Goal: Task Accomplishment & Management: Manage account settings

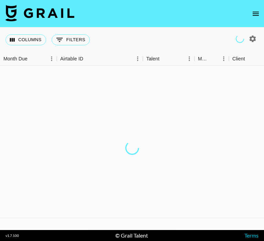
click at [256, 16] on icon "open drawer" at bounding box center [255, 14] width 8 height 8
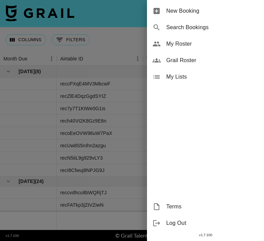
click at [100, 51] on div at bounding box center [132, 120] width 264 height 241
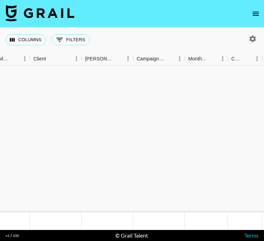
scroll to position [0, 199]
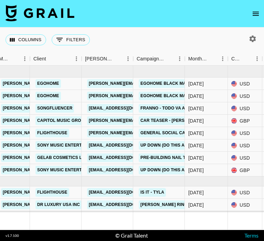
click at [253, 36] on icon "button" at bounding box center [252, 39] width 8 height 8
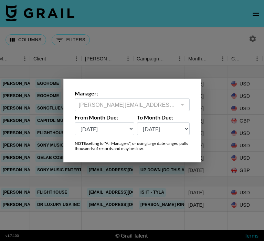
click at [126, 125] on select "Sep '26 Aug '26 Jul '26 Jun '26 May '26 Apr '26 Mar '26 Feb '26 Jan '26 Dec '25…" at bounding box center [105, 128] width 60 height 13
select select "Feb '25"
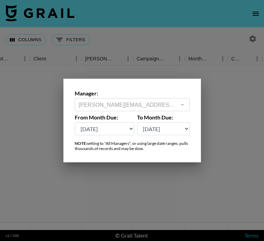
click at [230, 138] on div at bounding box center [132, 120] width 264 height 241
click at [227, 138] on div at bounding box center [132, 148] width 264 height 165
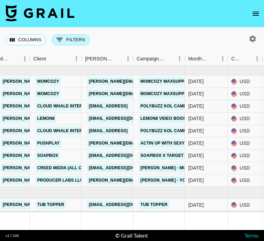
click at [72, 37] on button "0 Filters" at bounding box center [71, 39] width 38 height 11
select select "talentName"
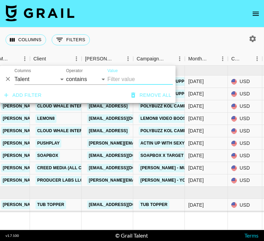
click at [35, 73] on div "Columns Grail Platform ID Airtable ID Talent Manager Client Booker Campaign (Ty…" at bounding box center [40, 76] width 52 height 17
click at [120, 78] on input "Value" at bounding box center [139, 79] width 65 height 11
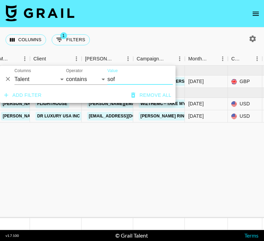
type input "sof"
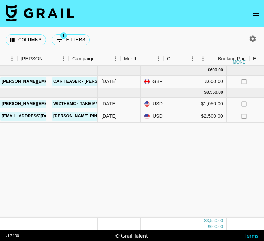
scroll to position [0, 263]
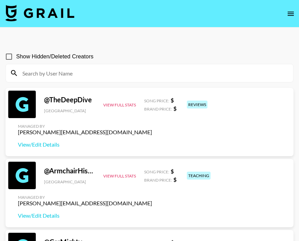
click at [96, 79] on div at bounding box center [149, 73] width 287 height 18
click at [92, 75] on input at bounding box center [153, 73] width 271 height 11
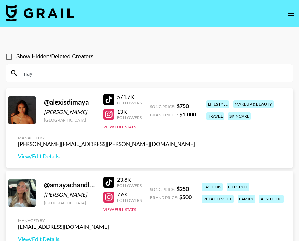
click at [41, 78] on input "may" at bounding box center [153, 73] width 271 height 11
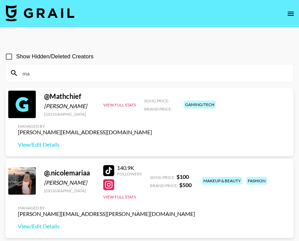
type input "m"
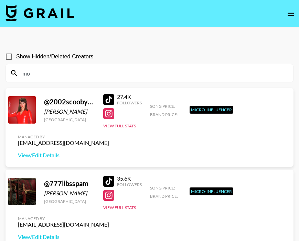
type input "m"
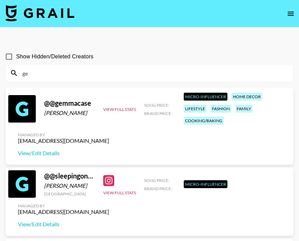
type input "g"
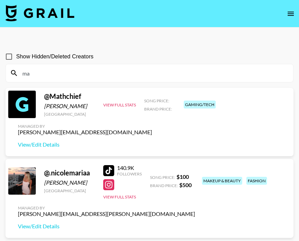
type input "m"
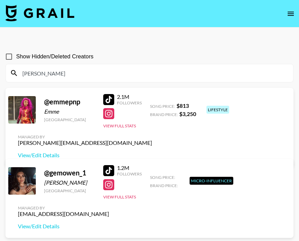
drag, startPoint x: 56, startPoint y: 74, endPoint x: 15, endPoint y: 72, distance: 40.6
click at [15, 72] on div "owen" at bounding box center [149, 73] width 287 height 18
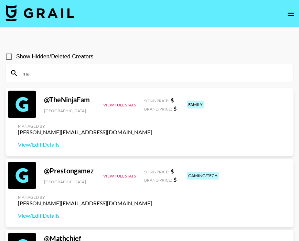
type input "may"
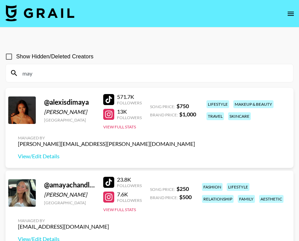
click at [156, 62] on div "Show Hidden/Deleted Creators" at bounding box center [150, 57] width 288 height 14
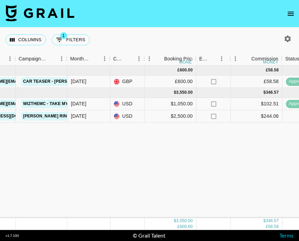
scroll to position [0, 317]
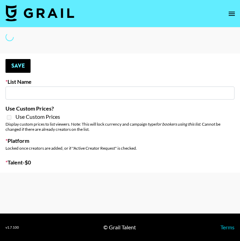
type input "Mothers Day List 25"
select select "Song"
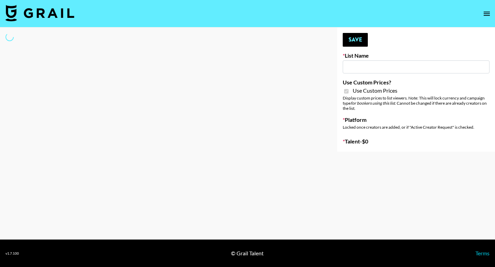
type input "Laifen (IG)"
checkbox input "true"
select select "Brand"
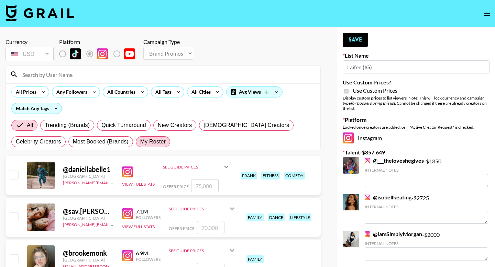
click at [159, 139] on span "My Roster" at bounding box center [152, 142] width 25 height 8
click at [140, 142] on input "My Roster" at bounding box center [140, 142] width 0 height 0
radio input "true"
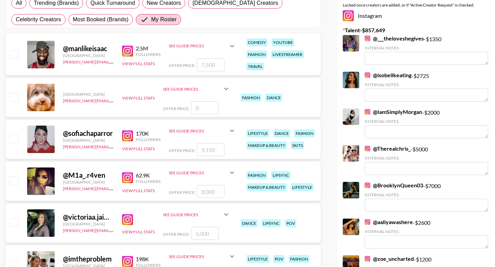
scroll to position [130, 0]
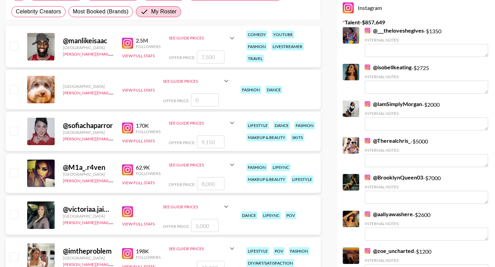
click at [14, 214] on input "checkbox" at bounding box center [14, 215] width 8 height 8
checkbox input "true"
type input "5000"
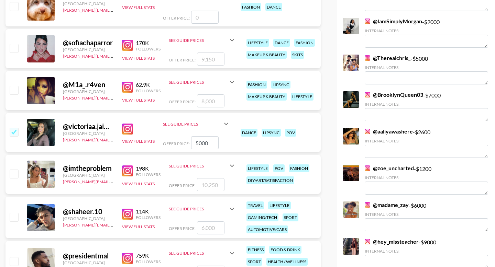
scroll to position [214, 0]
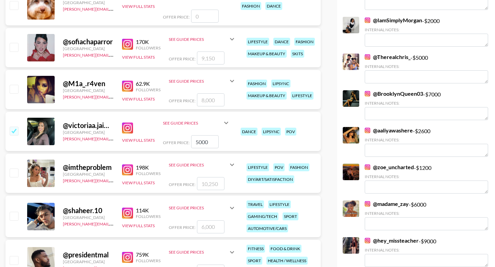
click at [13, 171] on input "checkbox" at bounding box center [14, 173] width 8 height 8
checkbox input "true"
type input "10250"
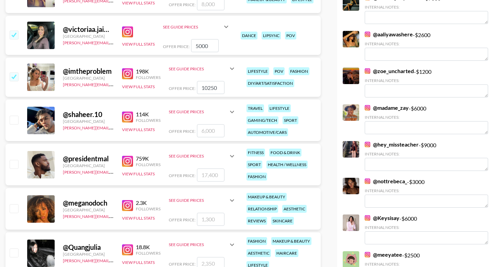
scroll to position [312, 0]
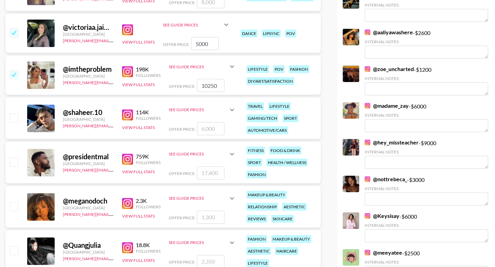
click at [13, 207] on input "checkbox" at bounding box center [14, 206] width 8 height 8
checkbox input "true"
type input "1300"
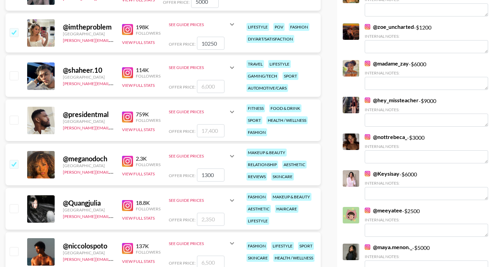
scroll to position [371, 0]
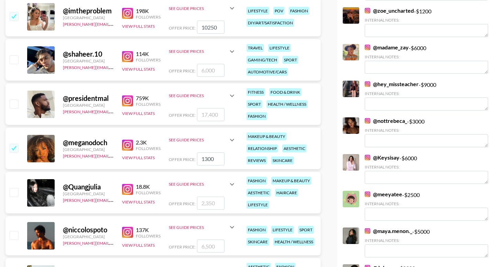
click at [12, 192] on input "checkbox" at bounding box center [14, 192] width 8 height 8
checkbox input "true"
type input "2350"
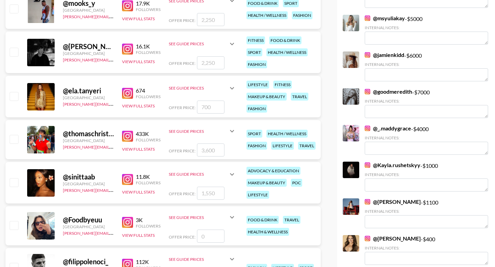
scroll to position [770, 0]
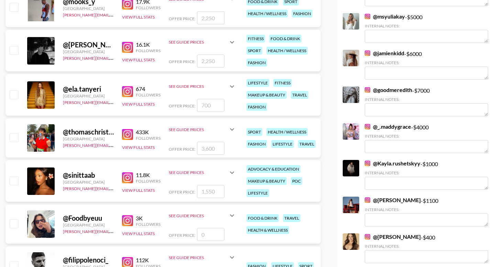
click at [14, 180] on input "checkbox" at bounding box center [14, 181] width 8 height 8
checkbox input "true"
type input "1550"
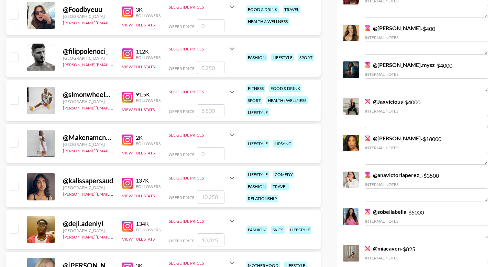
scroll to position [985, 0]
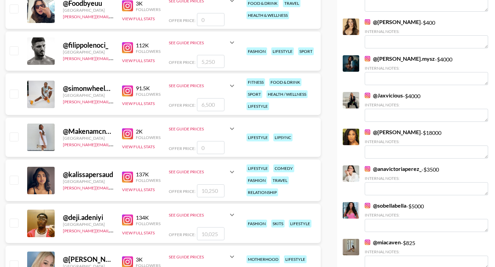
click at [14, 181] on input "checkbox" at bounding box center [14, 180] width 8 height 8
checkbox input "true"
type input "10250"
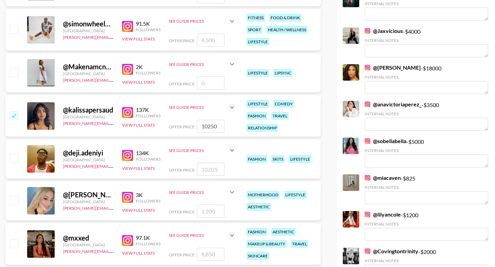
scroll to position [1090, 0]
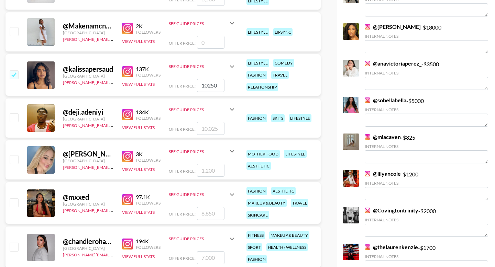
click at [17, 205] on input "checkbox" at bounding box center [14, 203] width 8 height 8
checkbox input "true"
type input "8850"
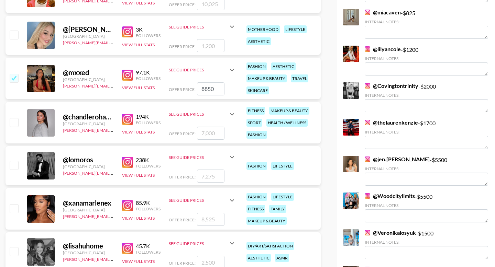
scroll to position [1226, 0]
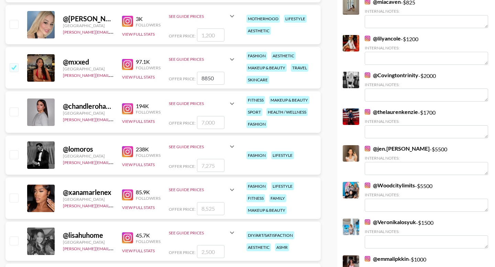
click at [16, 198] on input "checkbox" at bounding box center [14, 198] width 8 height 8
checkbox input "true"
type input "8525"
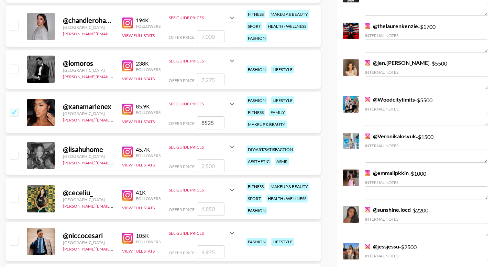
scroll to position [1313, 0]
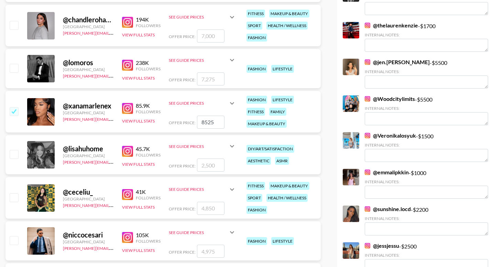
click at [15, 198] on input "checkbox" at bounding box center [14, 198] width 8 height 8
checkbox input "true"
type input "4850"
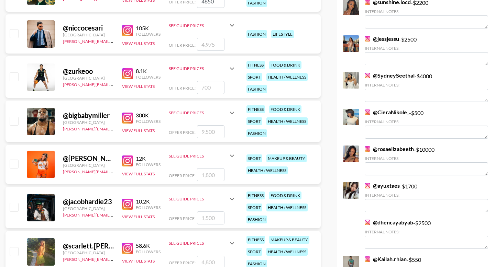
scroll to position [1519, 0]
click at [12, 164] on input "checkbox" at bounding box center [14, 164] width 8 height 8
checkbox input "true"
type input "1800"
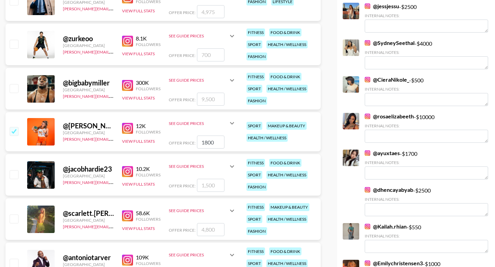
scroll to position [1553, 0]
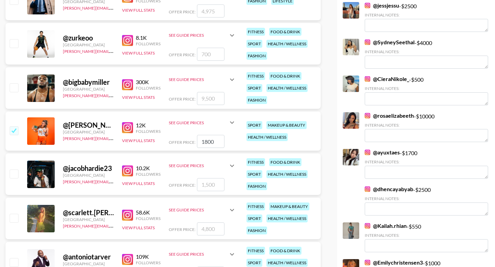
click at [13, 218] on input "checkbox" at bounding box center [14, 218] width 8 height 8
checkbox input "true"
type input "4800"
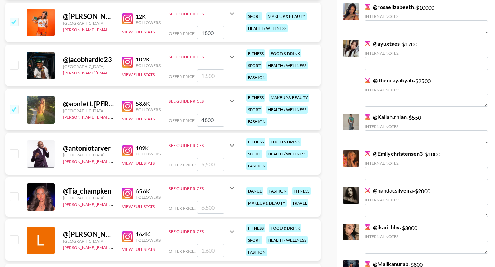
scroll to position [1687, 0]
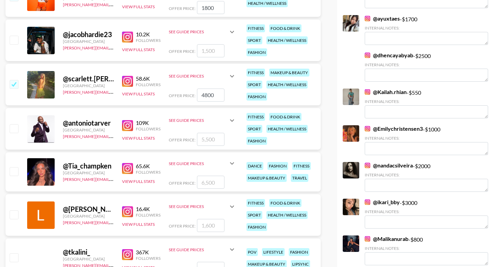
click at [12, 173] on input "checkbox" at bounding box center [14, 171] width 8 height 8
checkbox input "true"
type input "6500"
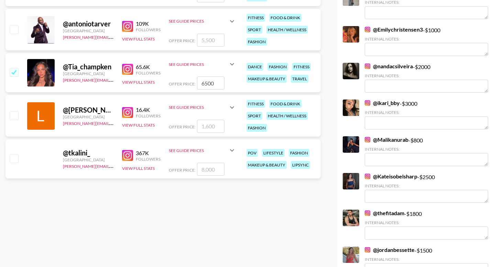
scroll to position [1786, 0]
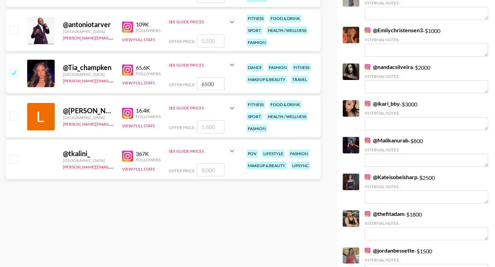
click at [125, 157] on img at bounding box center [127, 156] width 11 height 11
drag, startPoint x: 14, startPoint y: 159, endPoint x: 187, endPoint y: 178, distance: 174.4
click at [14, 159] on input "checkbox" at bounding box center [14, 159] width 8 height 8
checkbox input "true"
drag, startPoint x: 223, startPoint y: 169, endPoint x: 192, endPoint y: 169, distance: 31.6
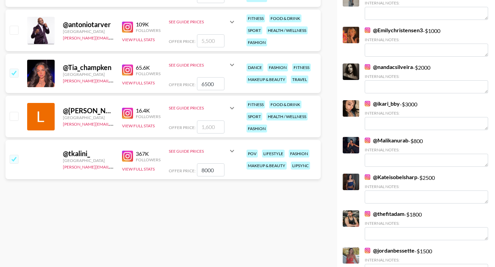
click at [192, 169] on div "Offer Price: 8000" at bounding box center [202, 170] width 67 height 13
type input "7000"
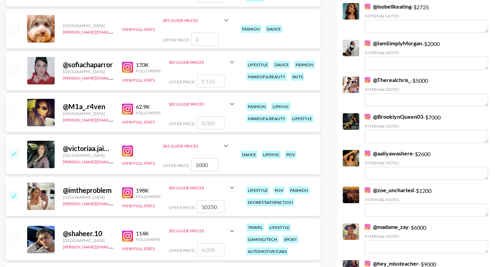
scroll to position [182, 0]
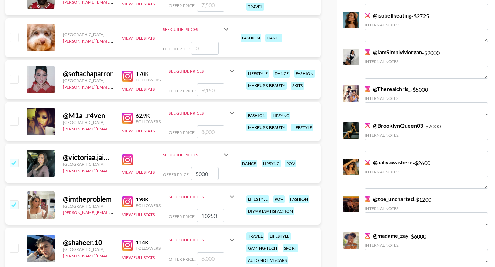
click at [14, 74] on div at bounding box center [13, 80] width 11 height 12
click at [15, 79] on input "checkbox" at bounding box center [14, 79] width 8 height 8
checkbox input "true"
type input "9150"
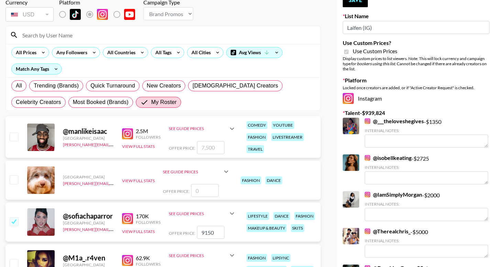
scroll to position [0, 0]
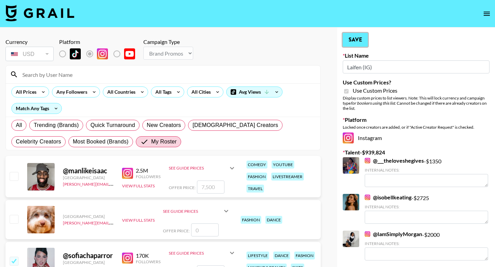
click at [356, 45] on button "Save" at bounding box center [355, 40] width 25 height 14
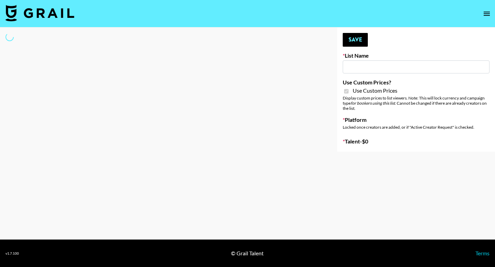
type input "Laifen (TikTok)"
checkbox input "true"
select select "Brand"
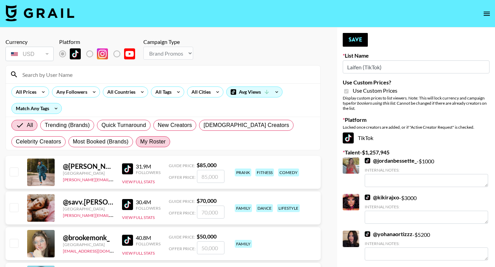
click at [150, 141] on span "My Roster" at bounding box center [152, 142] width 25 height 8
click at [140, 142] on input "My Roster" at bounding box center [140, 142] width 0 height 0
radio input "true"
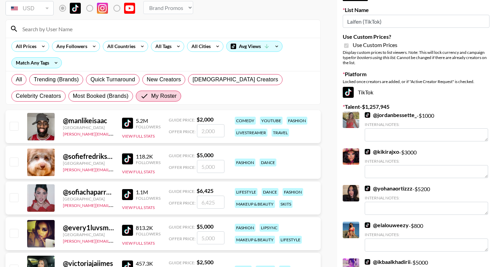
scroll to position [50, 0]
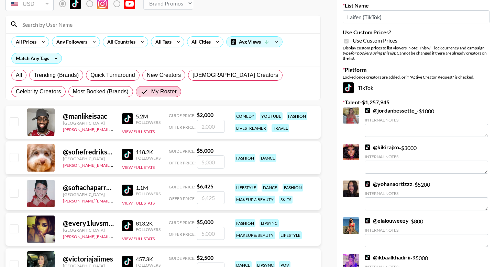
click at [12, 161] on input "checkbox" at bounding box center [14, 157] width 8 height 8
checkbox input "true"
type input "5000"
click at [15, 190] on input "checkbox" at bounding box center [14, 193] width 8 height 8
checkbox input "true"
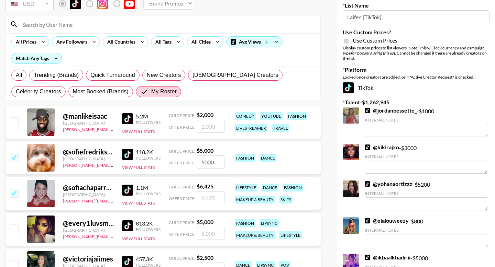
type input "6425"
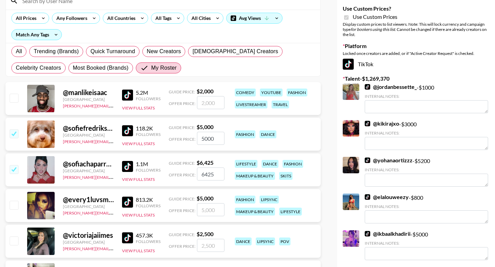
scroll to position [78, 0]
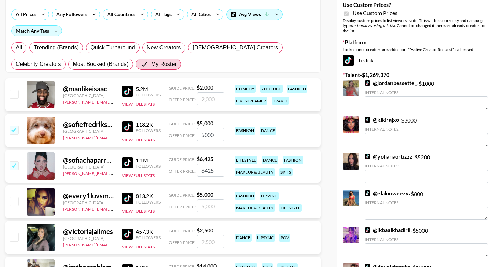
click at [15, 203] on input "checkbox" at bounding box center [14, 201] width 8 height 8
checkbox input "true"
type input "5000"
click at [16, 241] on input "checkbox" at bounding box center [14, 237] width 8 height 8
checkbox input "true"
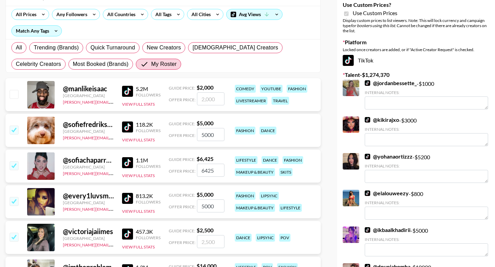
type input "2500"
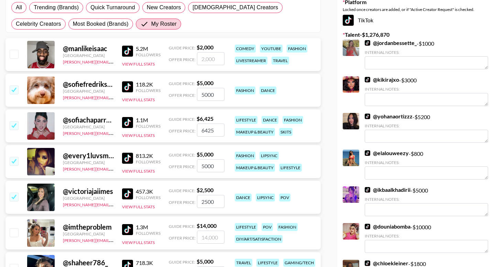
click at [18, 228] on div at bounding box center [13, 234] width 11 height 12
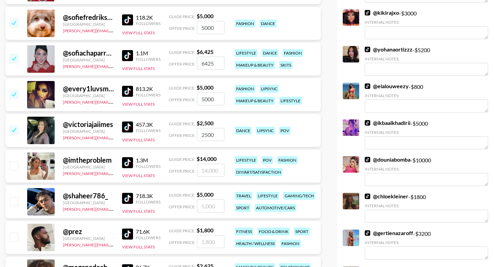
scroll to position [186, 0]
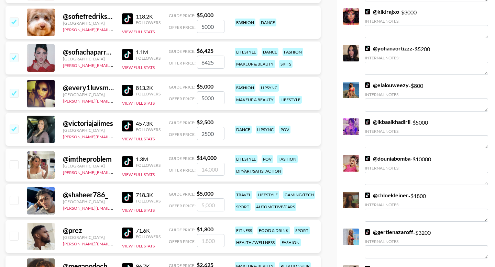
click at [17, 163] on input "checkbox" at bounding box center [14, 165] width 8 height 8
checkbox input "true"
type input "14000"
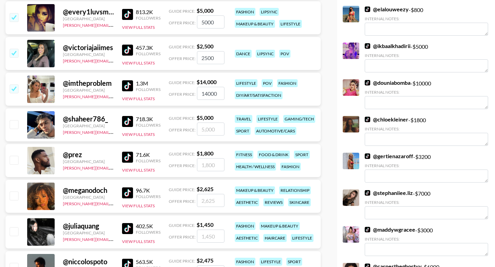
scroll to position [275, 0]
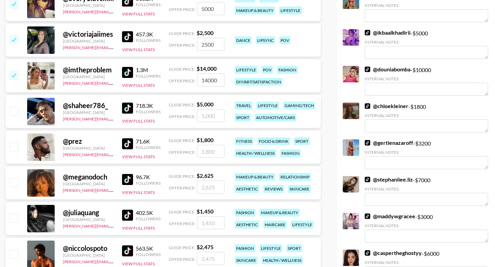
click at [15, 185] on input "checkbox" at bounding box center [14, 182] width 8 height 8
checkbox input "true"
type input "2625"
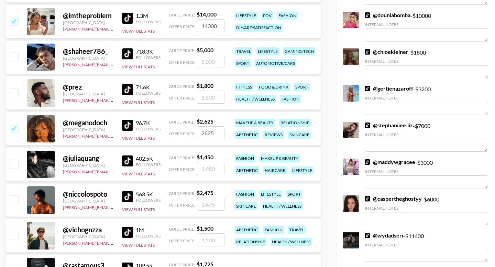
scroll to position [330, 0]
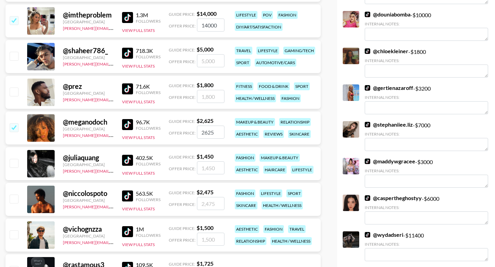
click at [12, 161] on input "checkbox" at bounding box center [14, 163] width 8 height 8
checkbox input "true"
type input "1450"
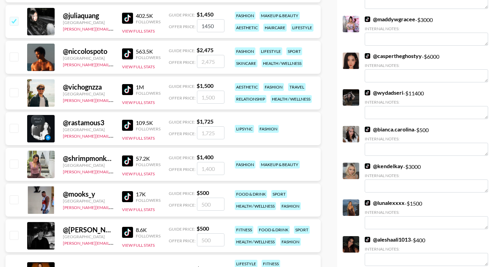
scroll to position [484, 0]
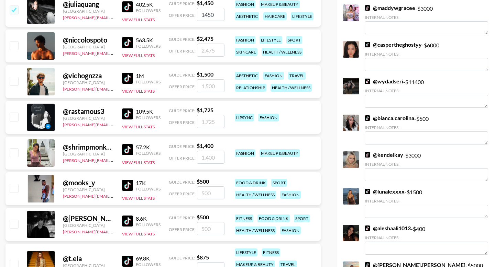
click at [13, 118] on input "checkbox" at bounding box center [14, 117] width 8 height 8
checkbox input "true"
type input "1725"
click at [15, 153] on input "checkbox" at bounding box center [14, 153] width 8 height 8
checkbox input "true"
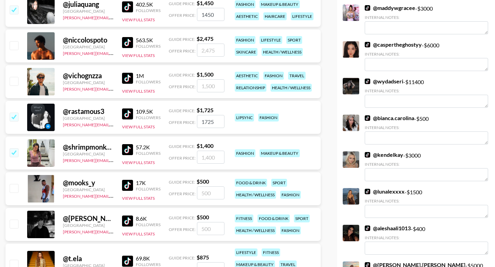
type input "1400"
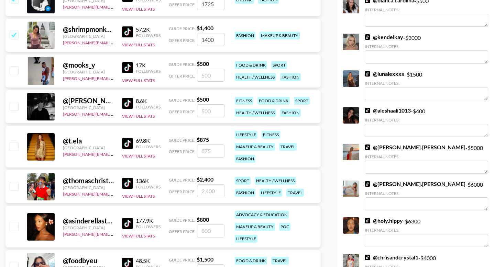
scroll to position [608, 0]
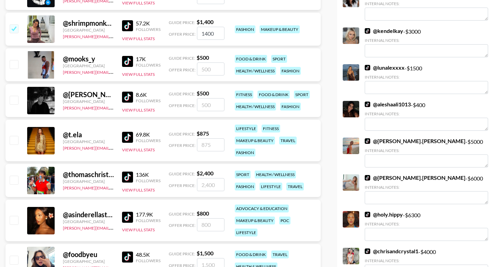
click at [13, 142] on input "checkbox" at bounding box center [14, 140] width 8 height 8
checkbox input "true"
type input "875"
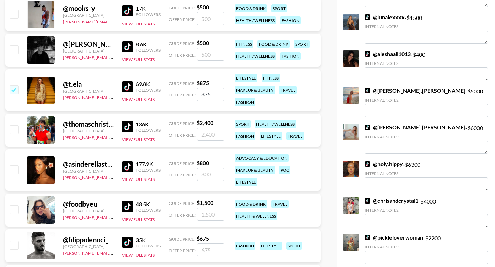
scroll to position [659, 0]
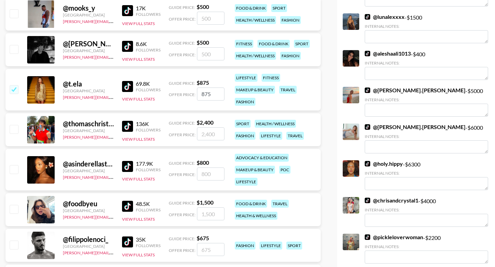
click at [11, 163] on div "@ asinderellastory Australia ella.makin@grail-talent.com 177.9K Followers View …" at bounding box center [163, 170] width 315 height 42
click at [13, 170] on input "checkbox" at bounding box center [14, 169] width 8 height 8
checkbox input "true"
type input "800"
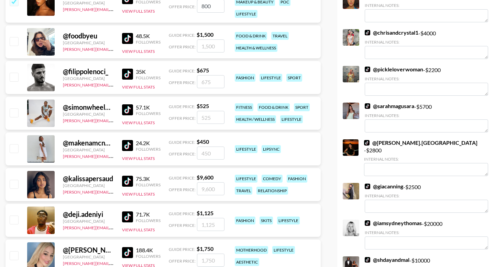
scroll to position [829, 0]
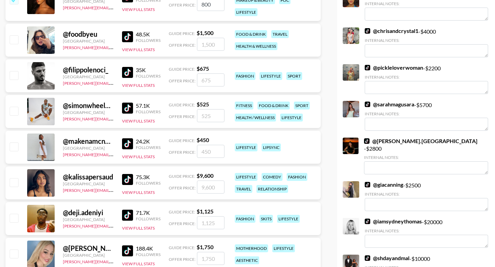
click at [13, 182] on input "checkbox" at bounding box center [14, 182] width 8 height 8
checkbox input "true"
type input "9600"
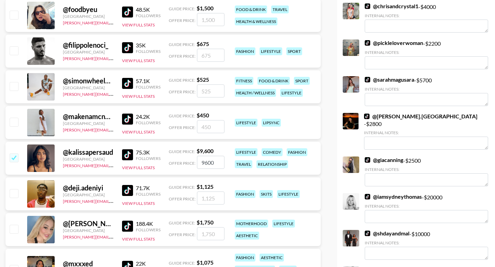
scroll to position [861, 0]
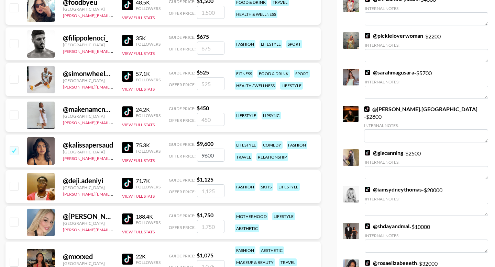
click at [18, 223] on input "checkbox" at bounding box center [14, 222] width 8 height 8
checkbox input "true"
type input "1750"
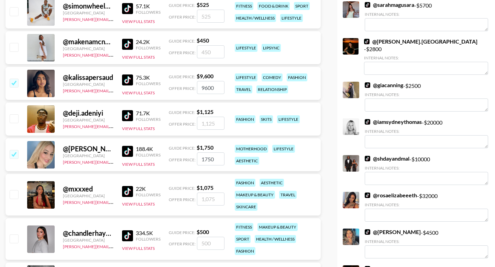
click at [13, 197] on input "checkbox" at bounding box center [14, 194] width 8 height 8
checkbox input "true"
type input "1075"
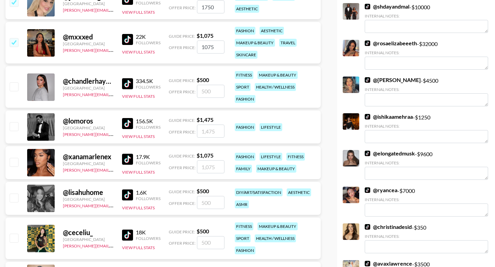
scroll to position [1082, 0]
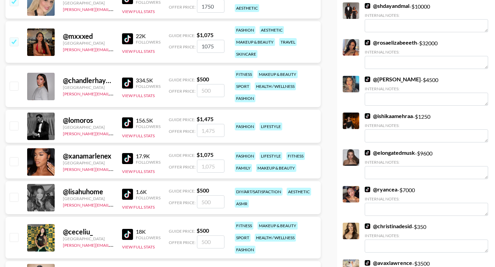
click at [16, 162] on input "checkbox" at bounding box center [14, 161] width 8 height 8
checkbox input "true"
type input "1075"
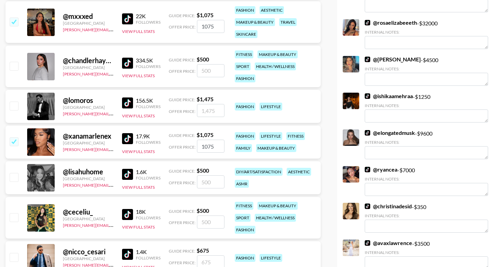
scroll to position [1102, 0]
click at [15, 176] on input "checkbox" at bounding box center [14, 177] width 8 height 8
checkbox input "true"
type input "500"
click at [18, 218] on input "checkbox" at bounding box center [14, 217] width 8 height 8
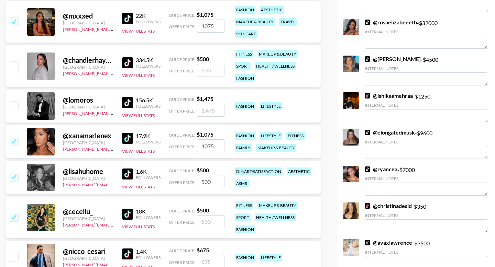
checkbox input "true"
type input "500"
click at [18, 69] on input "checkbox" at bounding box center [14, 66] width 8 height 8
checkbox input "true"
type input "500"
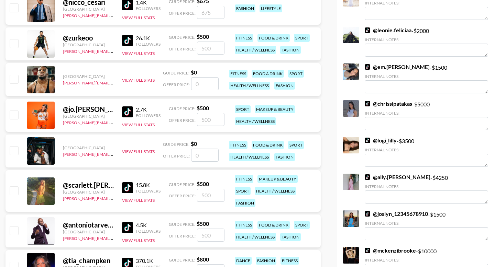
scroll to position [1357, 0]
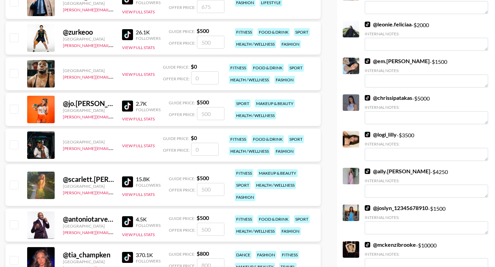
click at [13, 192] on div "@ scarlett.hutchinson United States ella.makin@grail-talent.com 15.8K Followers…" at bounding box center [163, 186] width 315 height 42
click at [13, 183] on input "checkbox" at bounding box center [14, 185] width 8 height 8
checkbox input "true"
type input "500"
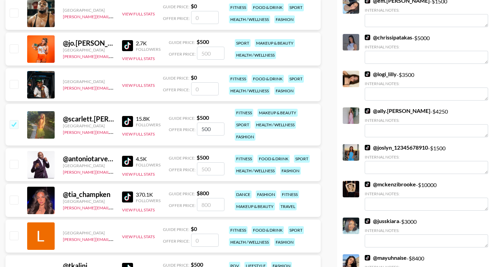
scroll to position [1419, 0]
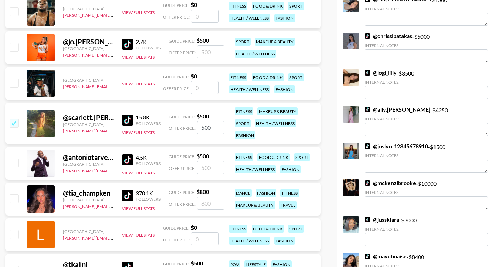
click at [15, 195] on input "checkbox" at bounding box center [14, 199] width 8 height 8
checkbox input "true"
type input "800"
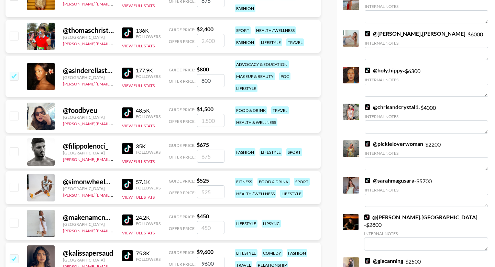
scroll to position [795, 0]
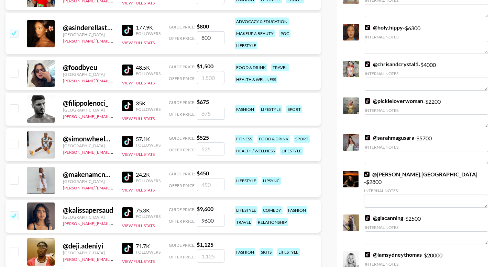
click at [18, 180] on input "checkbox" at bounding box center [14, 180] width 8 height 8
checkbox input "true"
type input "450"
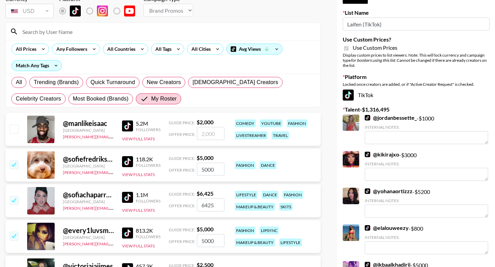
scroll to position [0, 0]
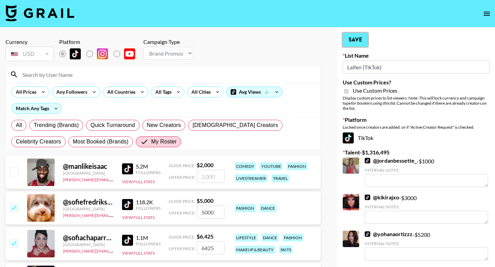
click at [352, 38] on button "Save" at bounding box center [355, 40] width 25 height 14
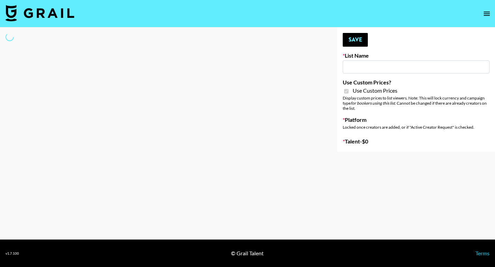
type input "Laifen (IG)"
checkbox input "true"
select select "Brand"
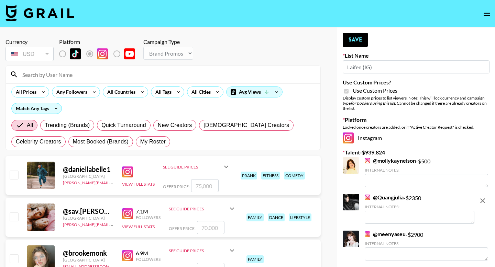
click at [142, 142] on span "My Roster" at bounding box center [152, 142] width 25 height 8
click at [140, 142] on input "My Roster" at bounding box center [140, 142] width 0 height 0
radio input "true"
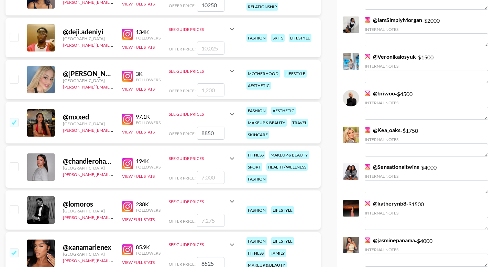
scroll to position [1215, 0]
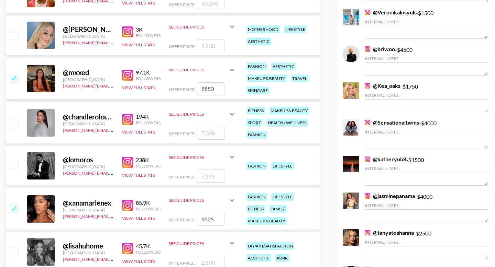
click at [10, 120] on input "checkbox" at bounding box center [14, 122] width 8 height 8
checkbox input "true"
type input "7000"
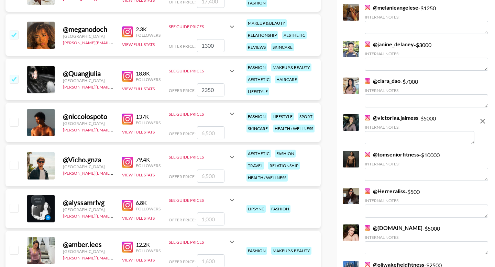
scroll to position [0, 0]
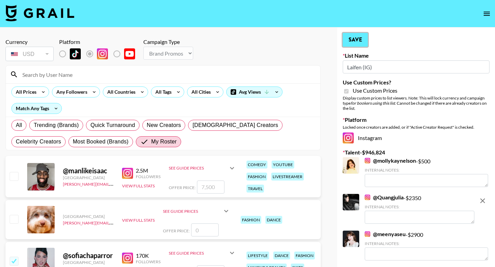
click at [361, 38] on button "Save" at bounding box center [355, 40] width 25 height 14
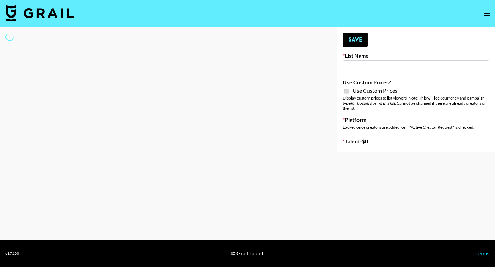
type input "[PERSON_NAME] (IG)"
checkbox input "true"
select select "Brand"
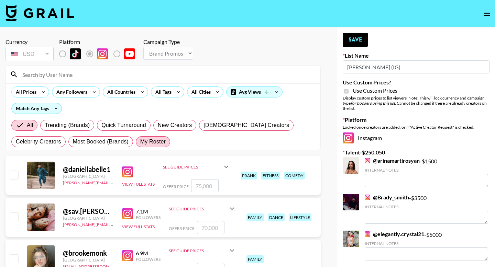
click at [157, 143] on span "My Roster" at bounding box center [152, 142] width 25 height 8
click at [140, 142] on input "My Roster" at bounding box center [140, 142] width 0 height 0
radio input "true"
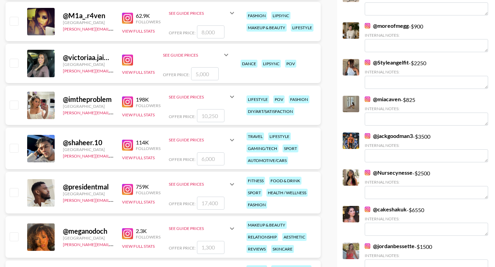
scroll to position [284, 0]
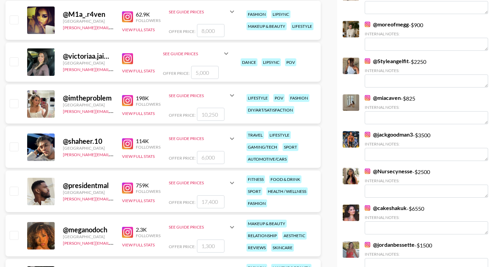
click at [11, 149] on input "checkbox" at bounding box center [14, 147] width 8 height 8
checkbox input "true"
type input "6000"
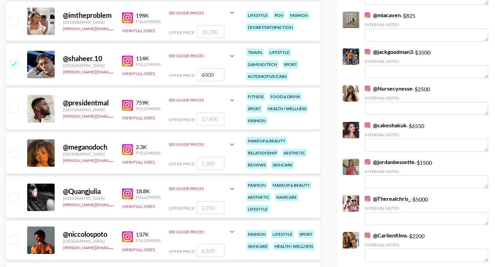
scroll to position [0, 0]
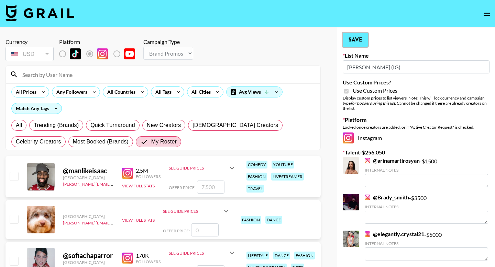
click at [362, 40] on button "Save" at bounding box center [355, 40] width 25 height 14
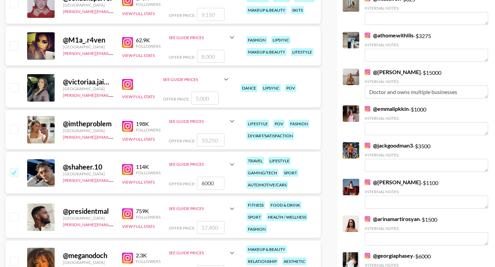
scroll to position [265, 0]
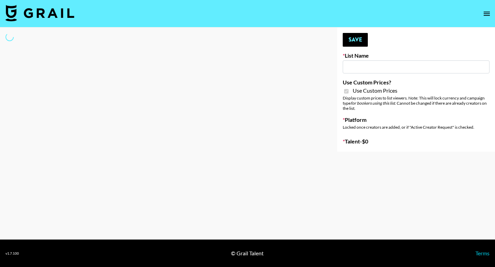
type input "[PERSON_NAME] (TikTok)"
checkbox input "true"
select select "Brand"
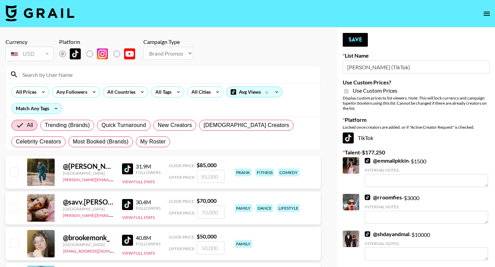
click at [150, 144] on span "My Roster" at bounding box center [152, 142] width 25 height 8
click at [140, 142] on input "My Roster" at bounding box center [140, 142] width 0 height 0
radio input "true"
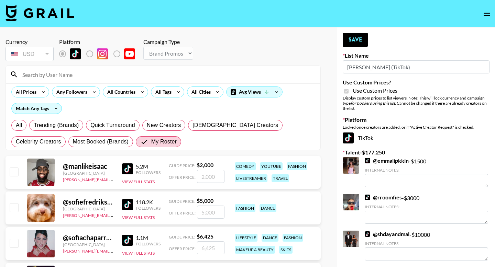
scroll to position [247, 0]
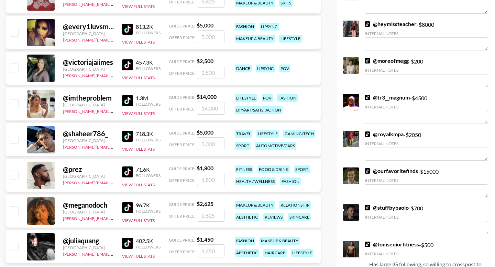
click at [14, 139] on input "checkbox" at bounding box center [14, 139] width 8 height 8
checkbox input "true"
type input "5000"
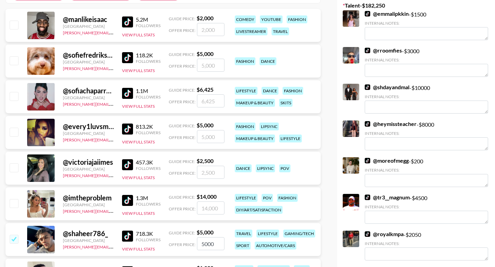
scroll to position [0, 0]
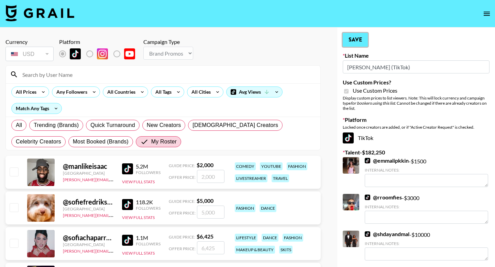
click at [353, 39] on button "Save" at bounding box center [355, 40] width 25 height 14
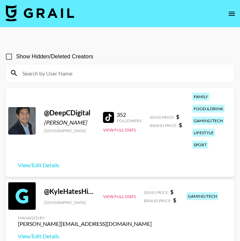
click at [96, 74] on input at bounding box center [124, 73] width 212 height 11
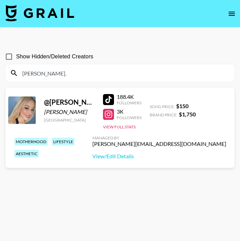
click at [114, 178] on section "Show Hidden/Deleted Creators [PERSON_NAME]. @ [PERSON_NAME].[PERSON_NAME] [PERS…" at bounding box center [120, 137] width 229 height 186
drag, startPoint x: 59, startPoint y: 74, endPoint x: 17, endPoint y: 72, distance: 41.6
click at [17, 72] on div "[PERSON_NAME]." at bounding box center [120, 73] width 229 height 18
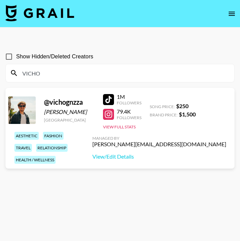
drag, startPoint x: 52, startPoint y: 70, endPoint x: 20, endPoint y: 69, distance: 32.0
click at [20, 70] on input "VICHO" at bounding box center [124, 73] width 212 height 11
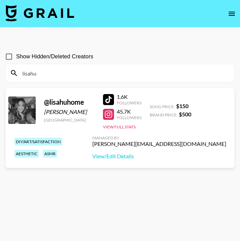
type input "lisahu"
click at [184, 156] on link "View/Edit Details" at bounding box center [159, 156] width 134 height 7
click at [83, 69] on input "lisahu" at bounding box center [124, 73] width 212 height 11
drag, startPoint x: 82, startPoint y: 69, endPoint x: 25, endPoint y: 68, distance: 56.7
click at [25, 69] on input "lisahu" at bounding box center [124, 73] width 212 height 11
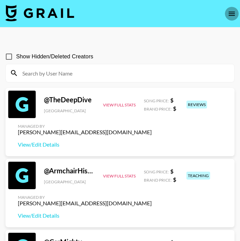
click at [238, 12] on button "open drawer" at bounding box center [232, 14] width 14 height 14
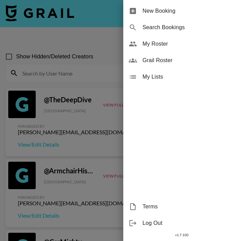
click at [161, 44] on span "My Roster" at bounding box center [189, 44] width 92 height 8
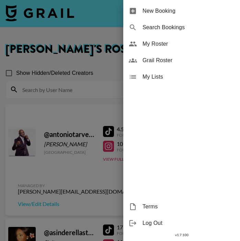
click at [88, 119] on div at bounding box center [120, 120] width 240 height 241
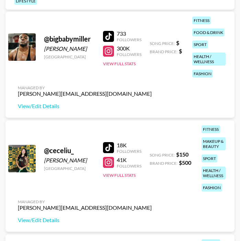
scroll to position [306, 0]
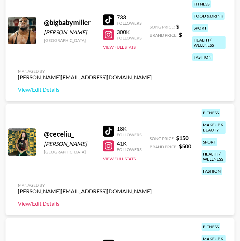
click at [42, 205] on link "View/Edit Details" at bounding box center [85, 203] width 134 height 7
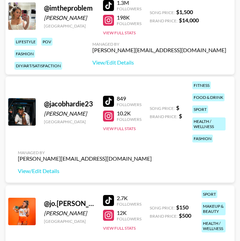
scroll to position [988, 0]
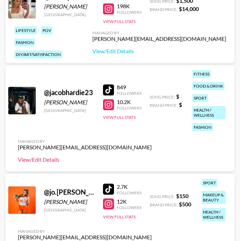
click at [48, 160] on link "View/Edit Details" at bounding box center [85, 159] width 134 height 7
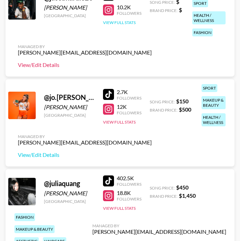
scroll to position [1091, 0]
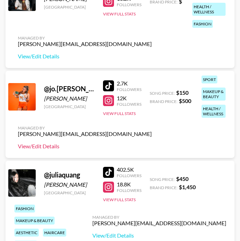
click at [47, 146] on link "View/Edit Details" at bounding box center [85, 146] width 134 height 7
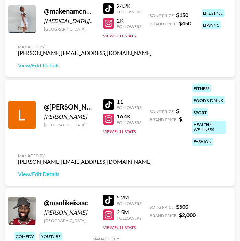
scroll to position [1670, 0]
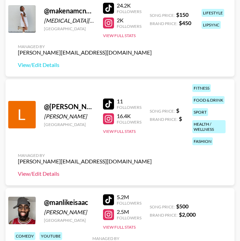
click at [57, 173] on link "View/Edit Details" at bounding box center [85, 174] width 134 height 7
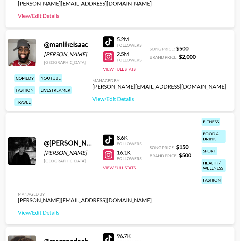
scroll to position [1832, 0]
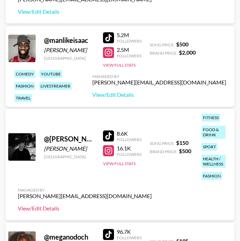
click at [46, 208] on link "View/Edit Details" at bounding box center [85, 208] width 134 height 7
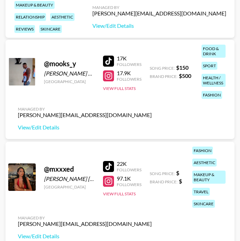
scroll to position [2125, 0]
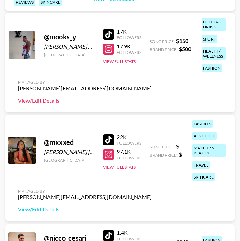
click at [50, 99] on link "View/Edit Details" at bounding box center [85, 100] width 134 height 7
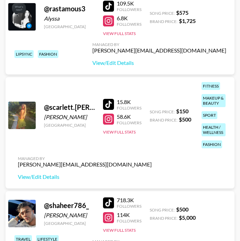
scroll to position [2609, 0]
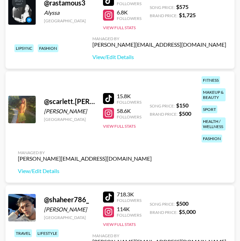
click at [35, 175] on div "Managed By ella.makin@grail-talent.com View/Edit Details" at bounding box center [84, 162] width 145 height 35
click at [35, 169] on link "View/Edit Details" at bounding box center [85, 171] width 134 height 7
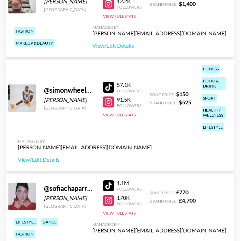
scroll to position [2906, 0]
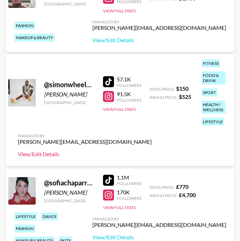
click at [39, 151] on link "View/Edit Details" at bounding box center [85, 154] width 134 height 7
click at [46, 154] on link "View/Edit Details" at bounding box center [85, 154] width 134 height 7
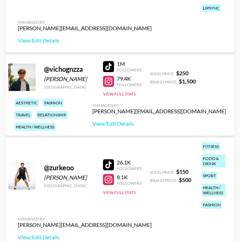
scroll to position [3638, 0]
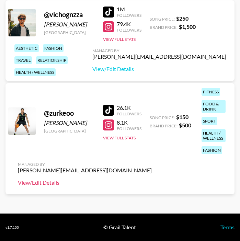
click at [45, 183] on link "View/Edit Details" at bounding box center [85, 182] width 134 height 7
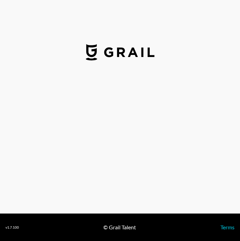
select select "USD"
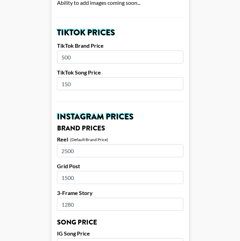
scroll to position [241, 0]
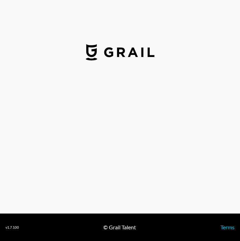
select select "USD"
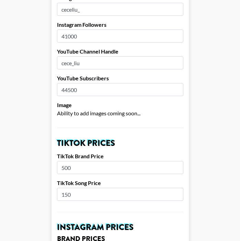
scroll to position [108, 0]
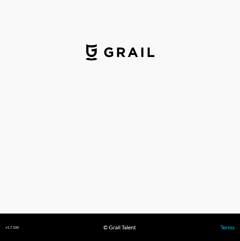
select select "USD"
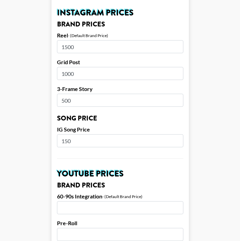
scroll to position [340, 0]
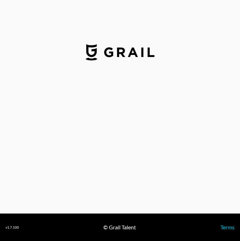
select select "USD"
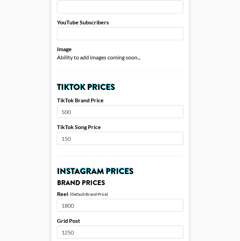
scroll to position [182, 0]
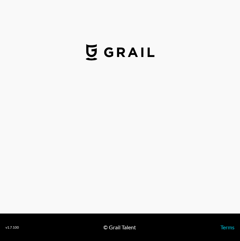
select select "USD"
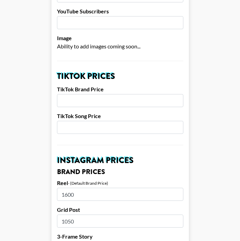
scroll to position [241, 0]
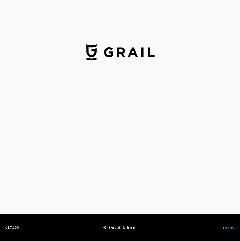
select select "USD"
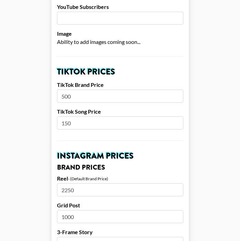
scroll to position [204, 0]
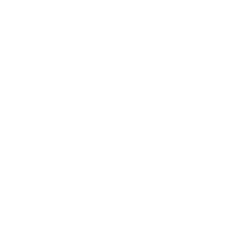
select select "USD"
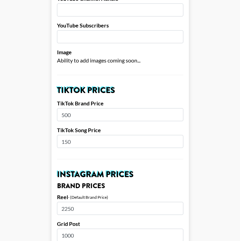
scroll to position [185, 0]
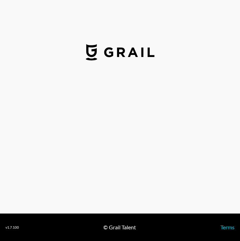
select select "USD"
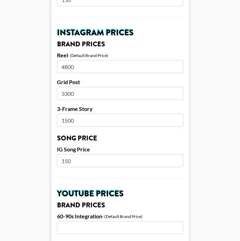
scroll to position [342, 0]
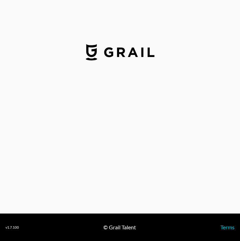
select select "USD"
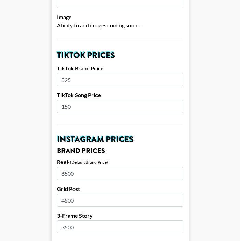
scroll to position [215, 0]
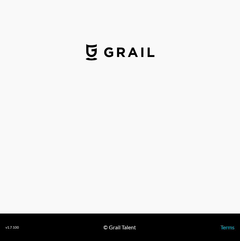
select select "USD"
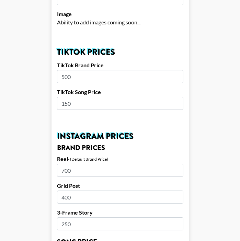
scroll to position [290, 0]
